Goal: Navigation & Orientation: Go to known website

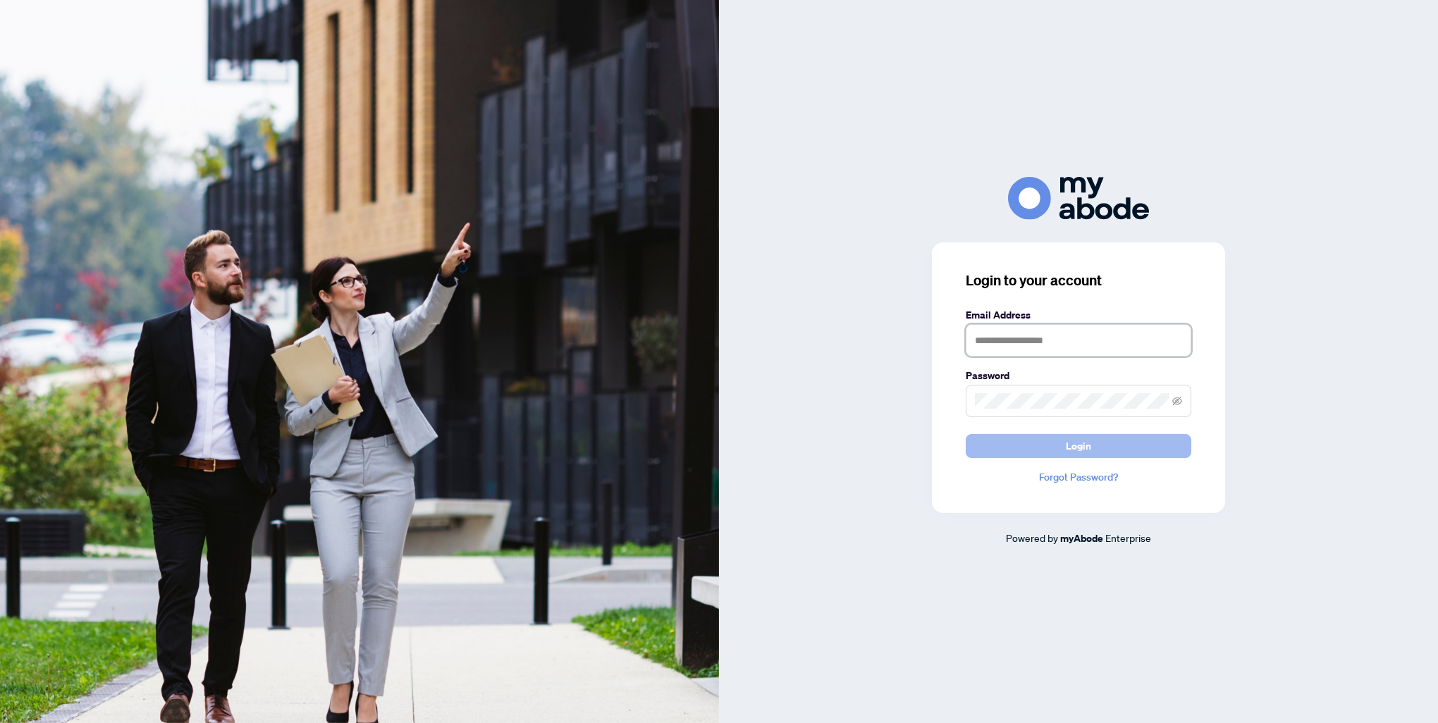
type input "**********"
drag, startPoint x: 1083, startPoint y: 447, endPoint x: 1073, endPoint y: 444, distance: 10.3
click at [1082, 448] on span "Login" at bounding box center [1078, 446] width 25 height 23
